Goal: Find specific page/section: Find specific page/section

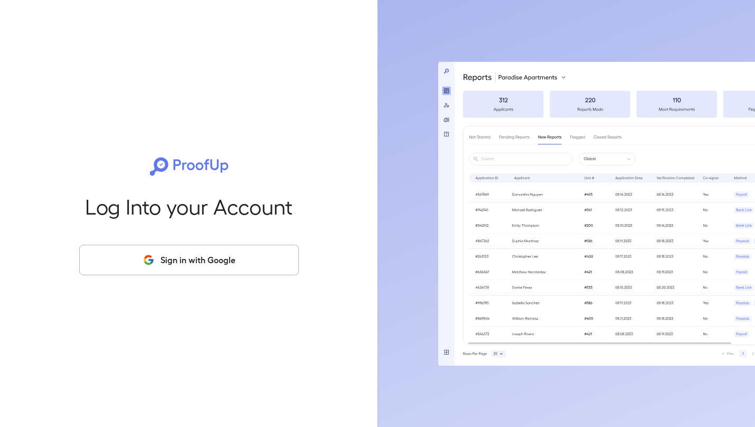
click at [244, 258] on button "Sign in with Google" at bounding box center [189, 260] width 220 height 31
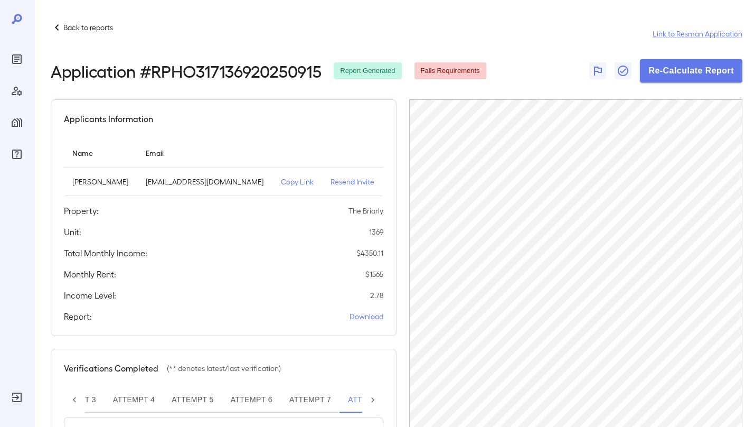
scroll to position [0, 157]
